Goal: Task Accomplishment & Management: Manage account settings

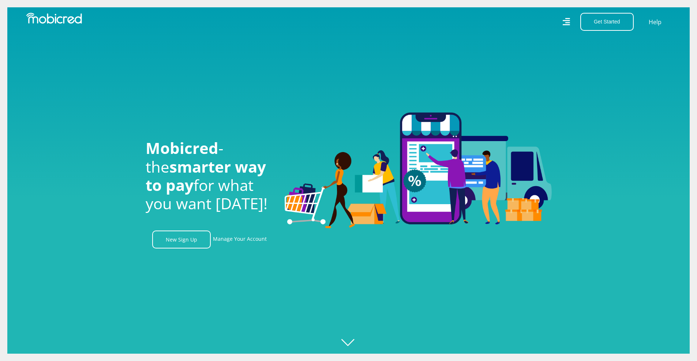
scroll to position [0, 522]
click at [620, 23] on button "Get Started" at bounding box center [607, 22] width 53 height 18
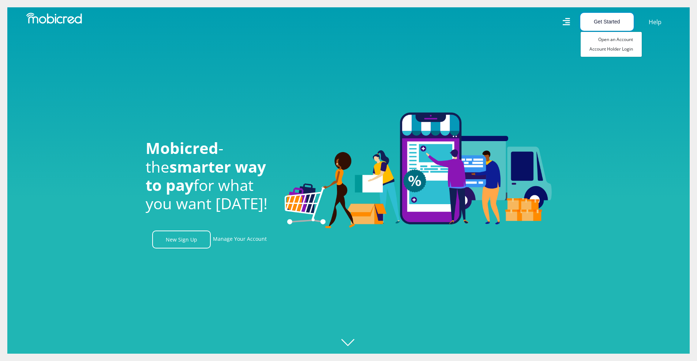
scroll to position [0, 939]
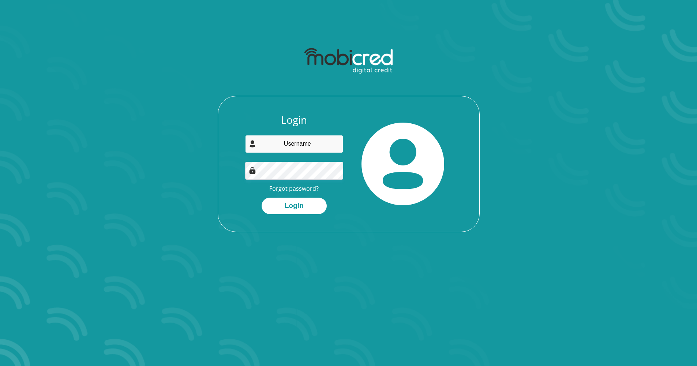
type input "[EMAIL_ADDRESS][DOMAIN_NAME]"
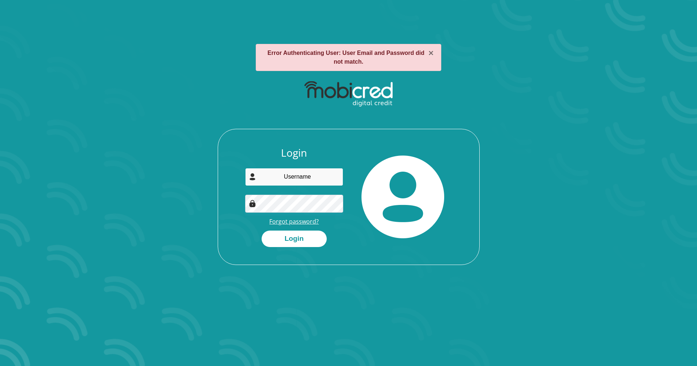
type input "nokbzeegroup@gmail.com"
click at [299, 239] on button "Login" at bounding box center [294, 239] width 65 height 16
click at [293, 223] on link "Forgot password?" at bounding box center [293, 221] width 49 height 8
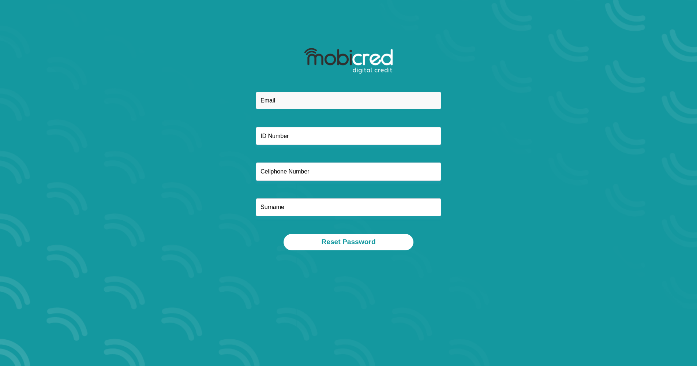
type input "[EMAIL_ADDRESS][DOMAIN_NAME]"
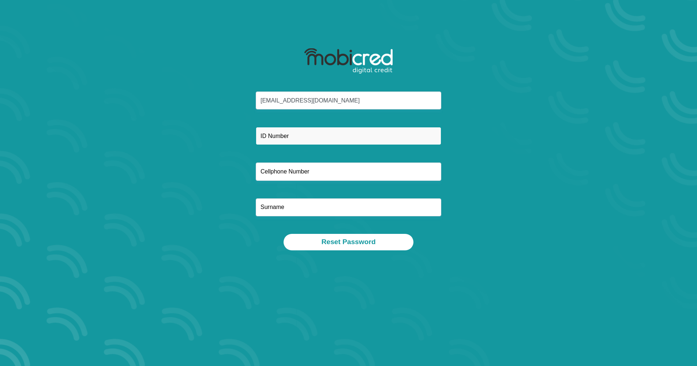
click at [304, 141] on input "text" at bounding box center [349, 136] width 186 height 18
type input "8506155569088"
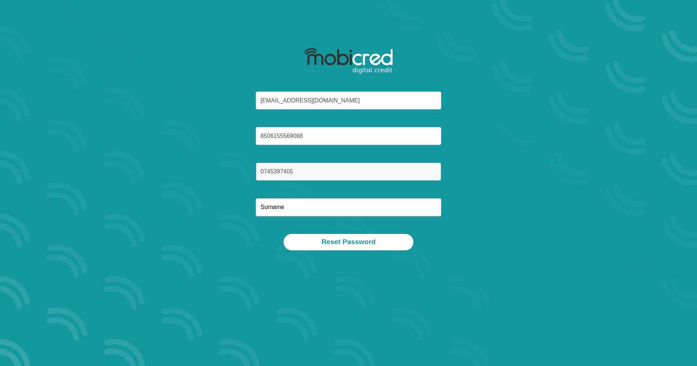
type input "0745397405"
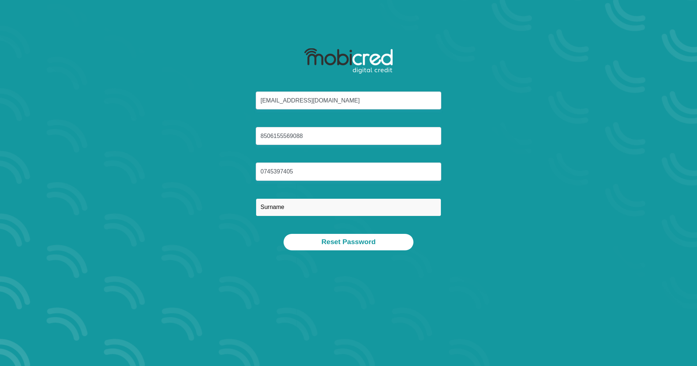
type input "~"
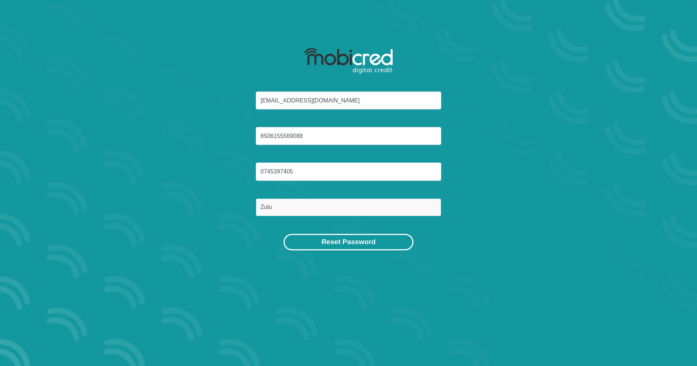
type input "Zulu"
click at [359, 242] on button "Reset Password" at bounding box center [349, 242] width 130 height 16
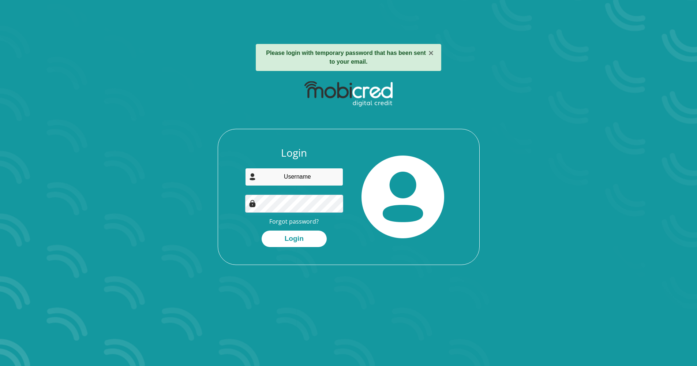
type input "[EMAIL_ADDRESS][DOMAIN_NAME]"
click at [294, 238] on button "Login" at bounding box center [294, 239] width 65 height 16
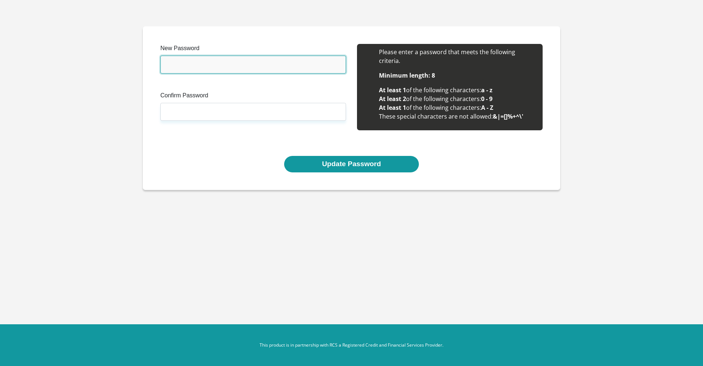
click at [205, 63] on input "New Password" at bounding box center [253, 65] width 186 height 18
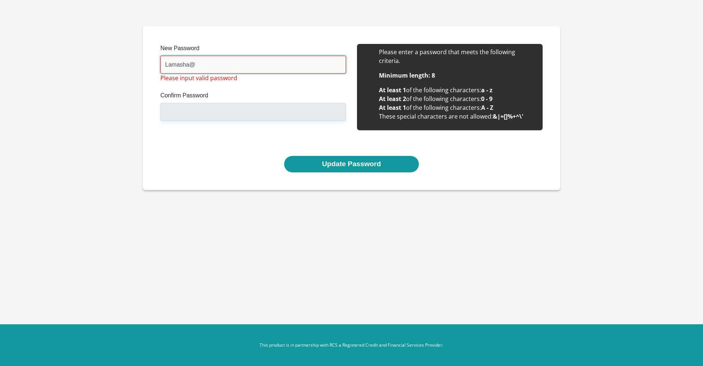
type input "Lamasha@1985"
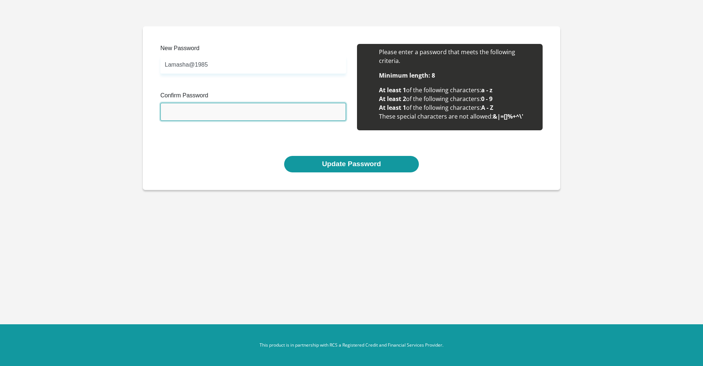
click at [231, 111] on input "Confirm Password" at bounding box center [253, 112] width 186 height 18
type input "Lamasha@1985"
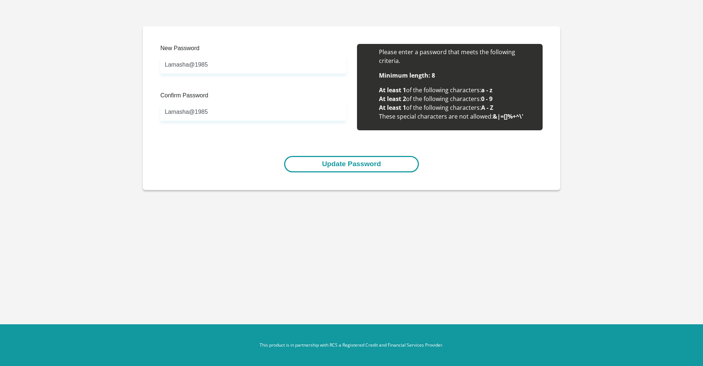
click at [337, 162] on button "Update Password" at bounding box center [351, 164] width 134 height 16
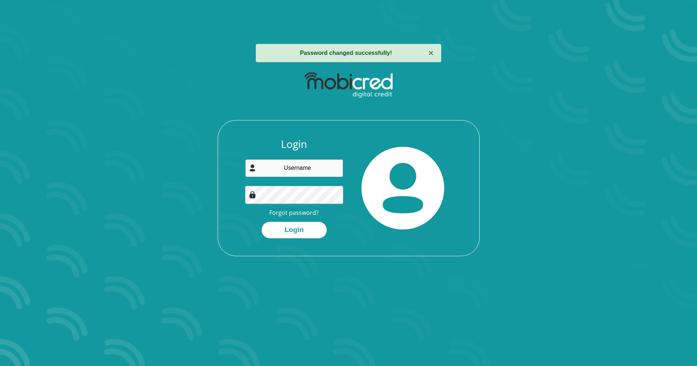
type input "[EMAIL_ADDRESS][DOMAIN_NAME]"
click at [302, 226] on button "Login" at bounding box center [294, 230] width 65 height 16
